Goal: Information Seeking & Learning: Compare options

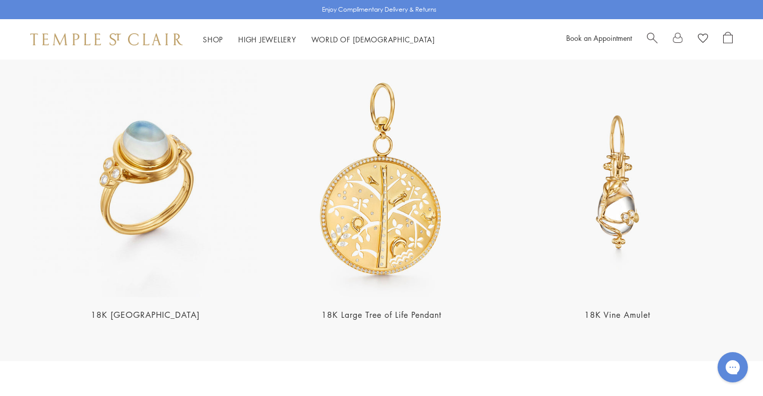
scroll to position [2091, 0]
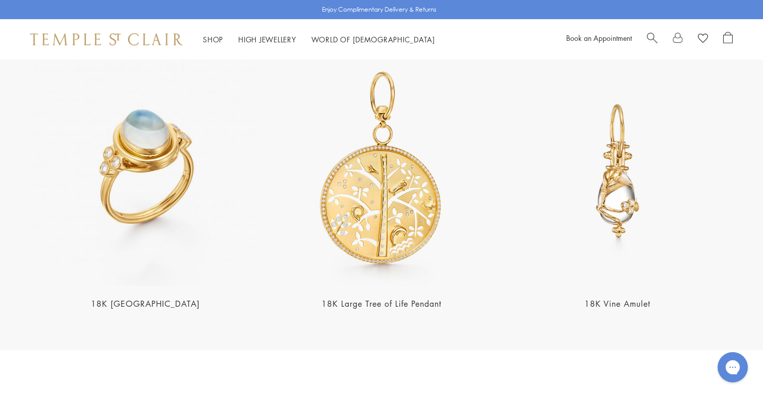
click at [361, 298] on link "18K Large Tree of Life Pendant" at bounding box center [382, 303] width 120 height 11
click at [612, 298] on link "18K Vine Amulet" at bounding box center [617, 303] width 66 height 11
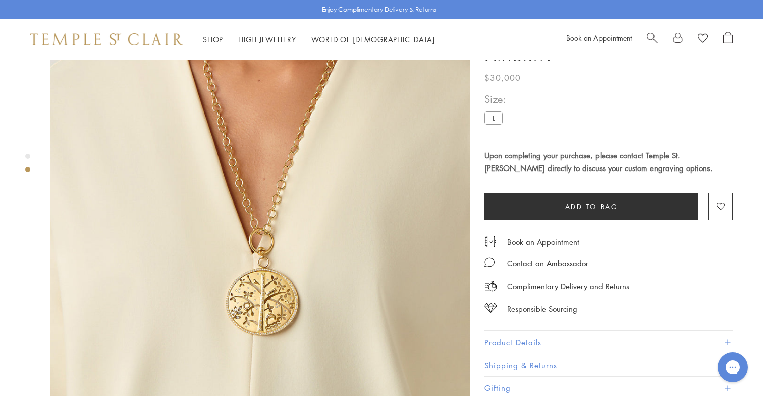
scroll to position [510, 0]
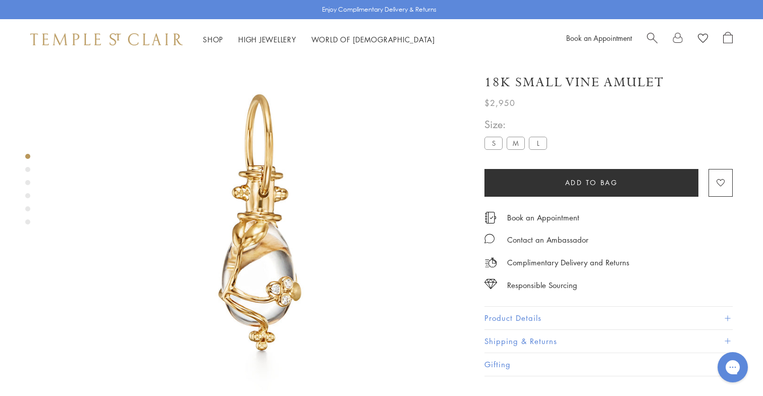
scroll to position [60, 0]
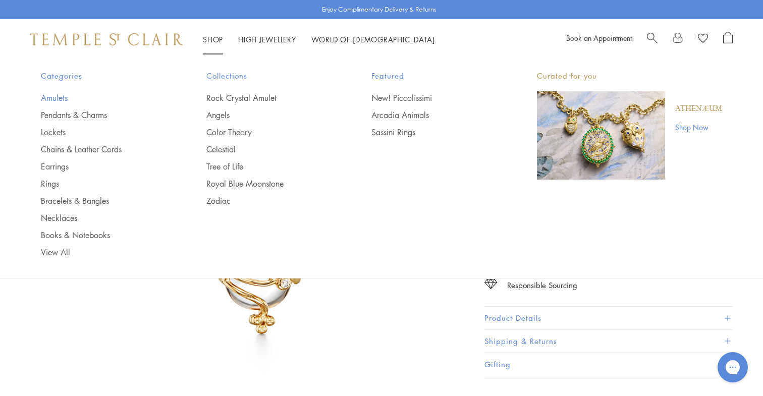
click at [61, 97] on link "Amulets" at bounding box center [103, 97] width 125 height 11
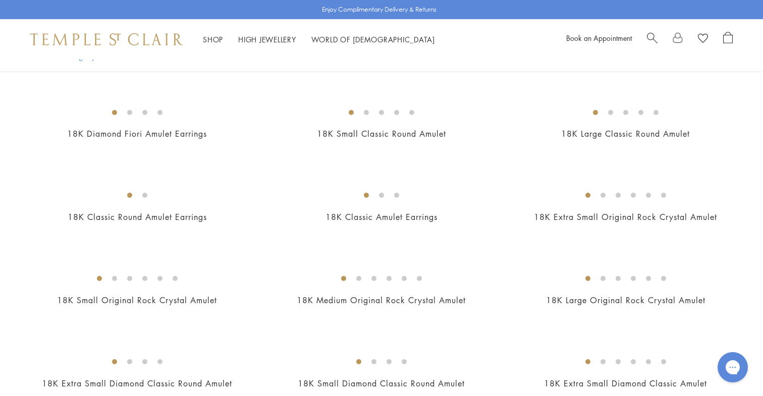
scroll to position [418, 0]
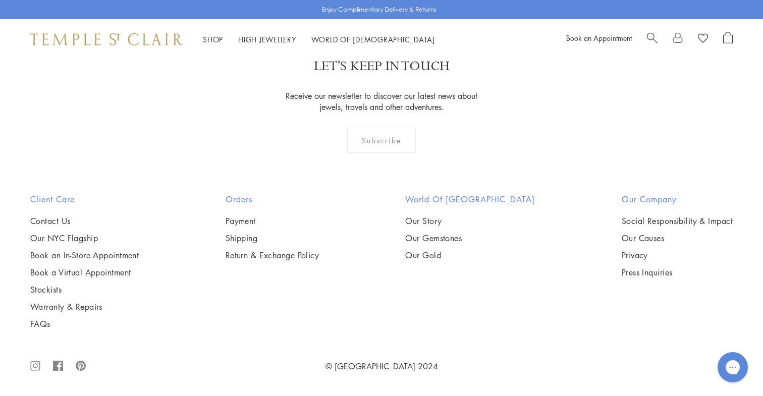
scroll to position [4511, 0]
click at [0, 0] on img at bounding box center [0, 0] width 0 height 0
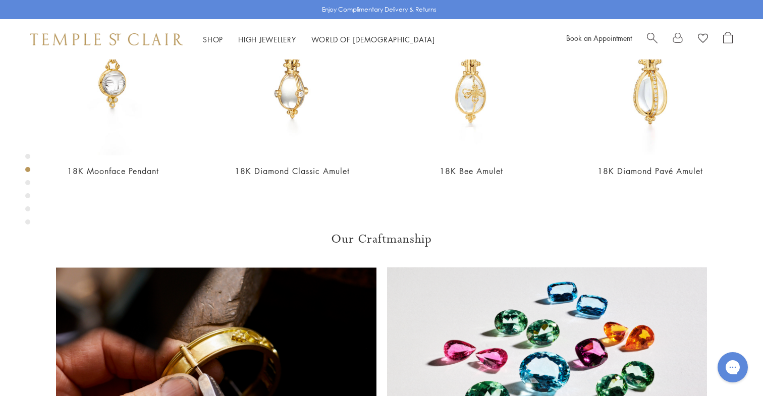
scroll to position [551, 0]
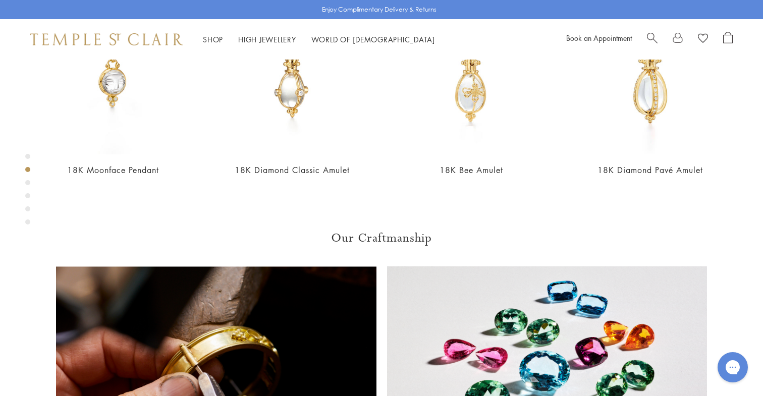
click at [27, 183] on div "Product gallery navigation" at bounding box center [27, 182] width 5 height 5
click at [27, 196] on div "Product gallery navigation" at bounding box center [27, 195] width 5 height 5
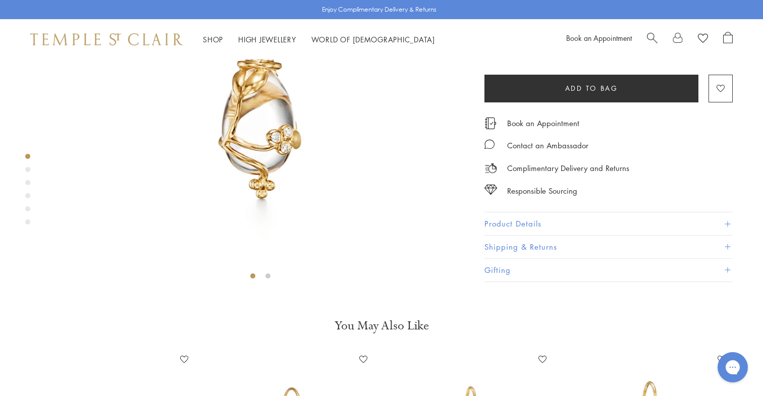
scroll to position [123, 0]
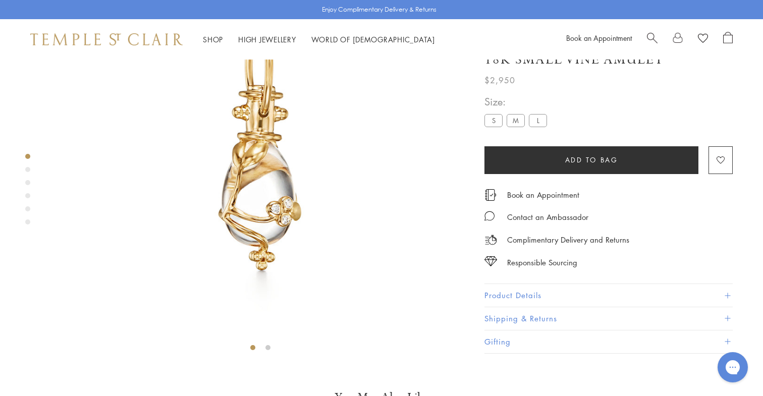
scroll to position [551, 0]
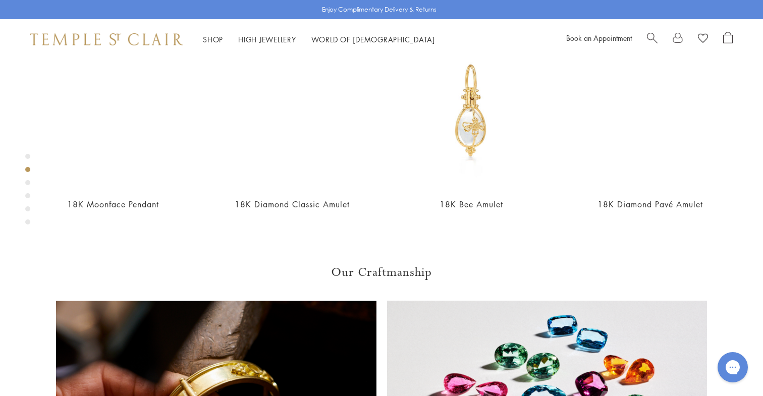
scroll to position [519, 0]
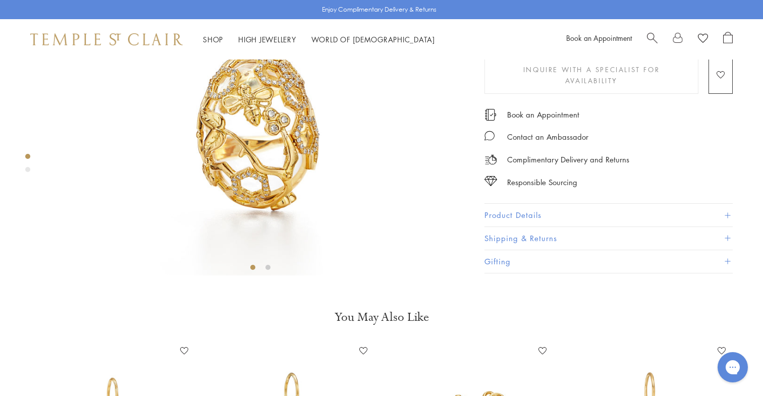
scroll to position [141, 0]
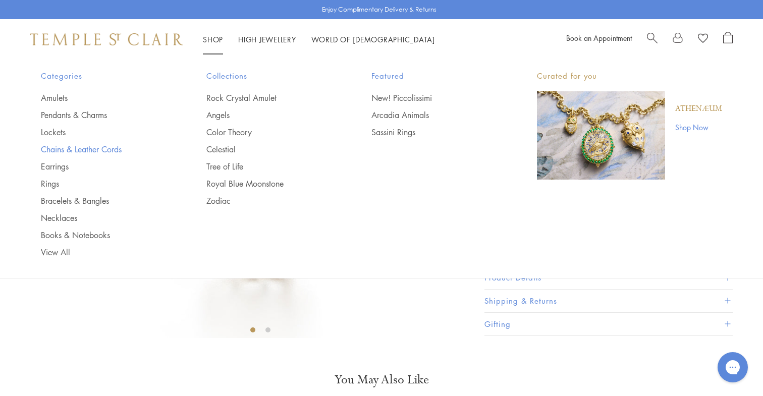
click at [84, 148] on link "Chains & Leather Cords" at bounding box center [103, 149] width 125 height 11
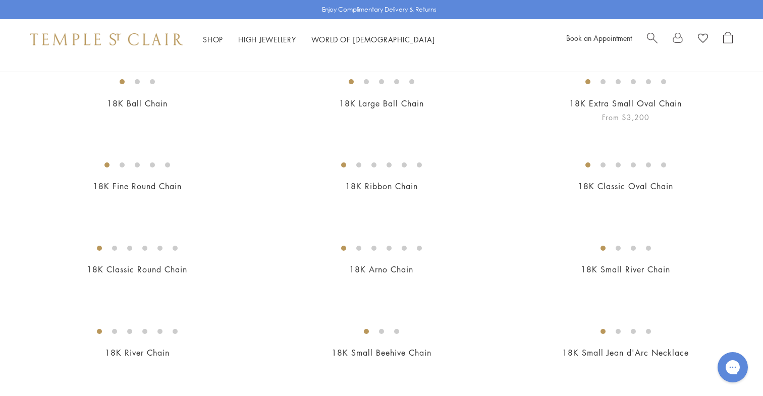
scroll to position [119, 0]
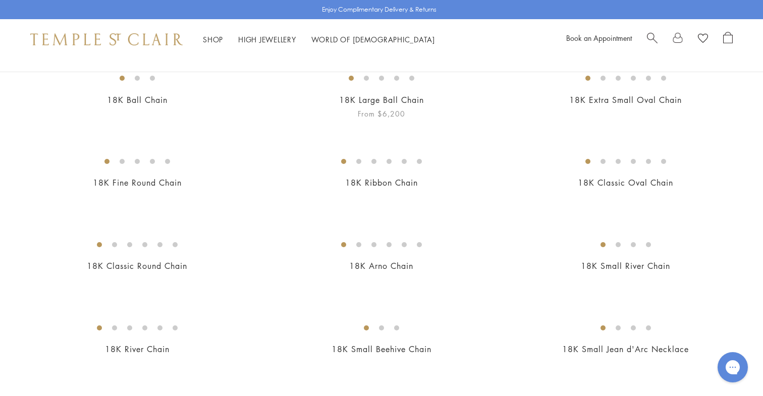
click at [385, 105] on link "18K Large Ball Chain" at bounding box center [381, 99] width 85 height 11
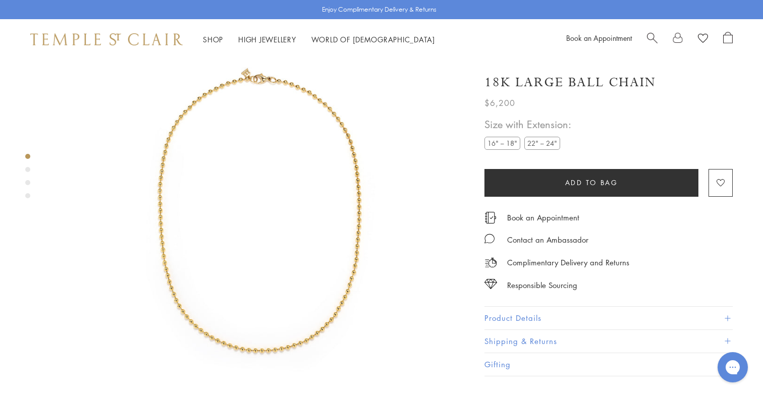
click at [350, 216] on img at bounding box center [260, 210] width 420 height 420
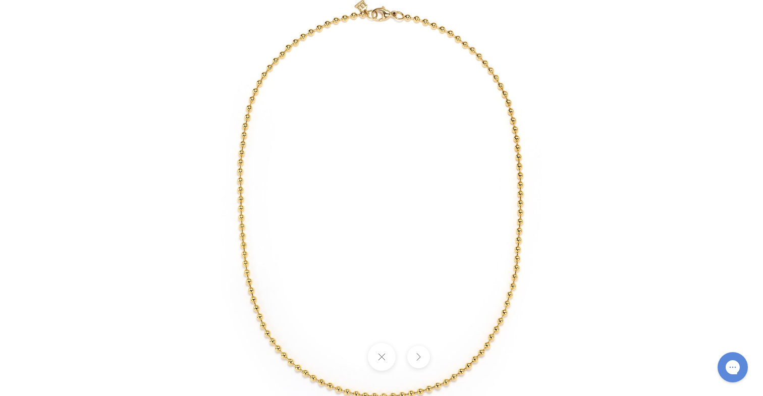
click at [617, 122] on img at bounding box center [381, 198] width 591 height 591
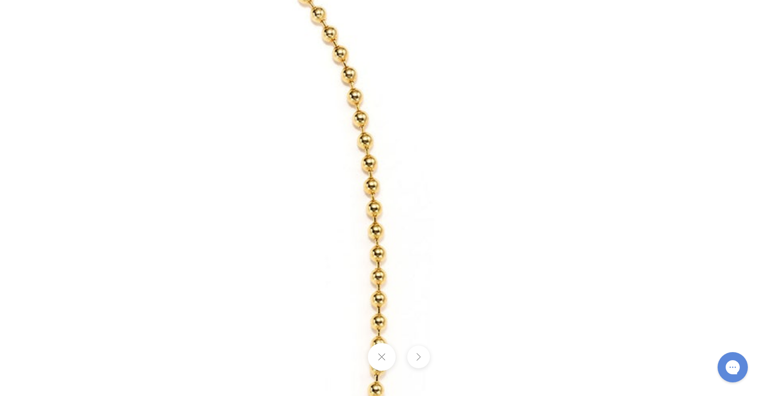
click at [381, 365] on button at bounding box center [381, 357] width 28 height 28
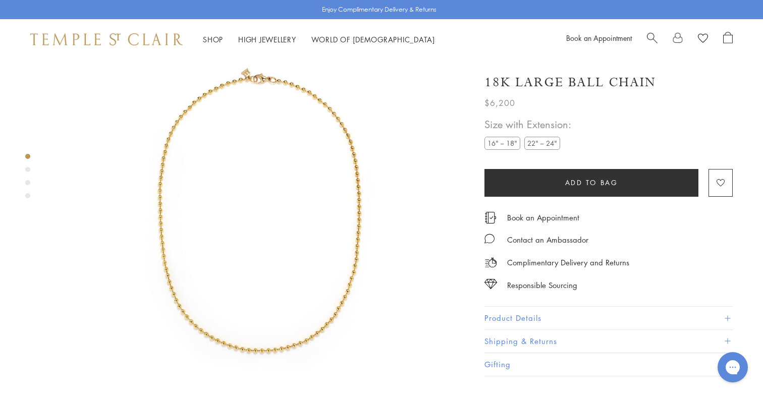
click at [544, 141] on label "22" – 24"" at bounding box center [542, 143] width 36 height 13
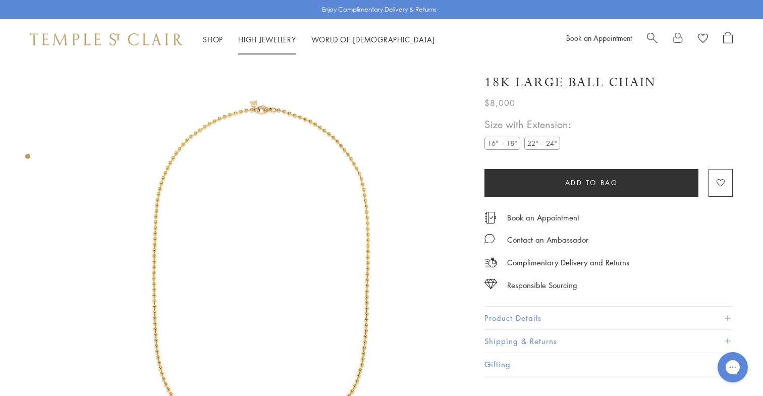
click at [261, 43] on li "High Jewellery High Jewellery" at bounding box center [267, 39] width 58 height 13
click at [267, 37] on link "High Jewellery High Jewellery" at bounding box center [267, 39] width 58 height 10
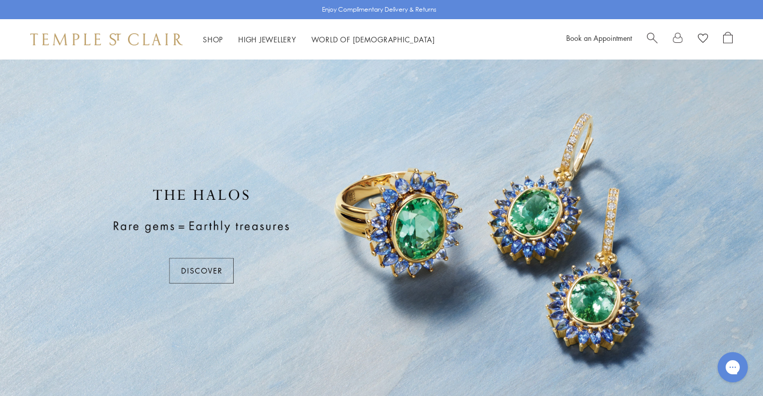
click at [196, 273] on div at bounding box center [381, 236] width 763 height 353
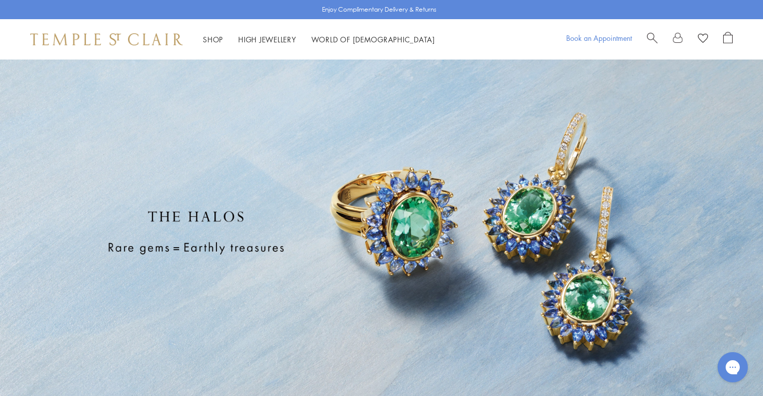
click at [587, 42] on div "Book an Appointment" at bounding box center [599, 39] width 66 height 15
